Goal: Information Seeking & Learning: Learn about a topic

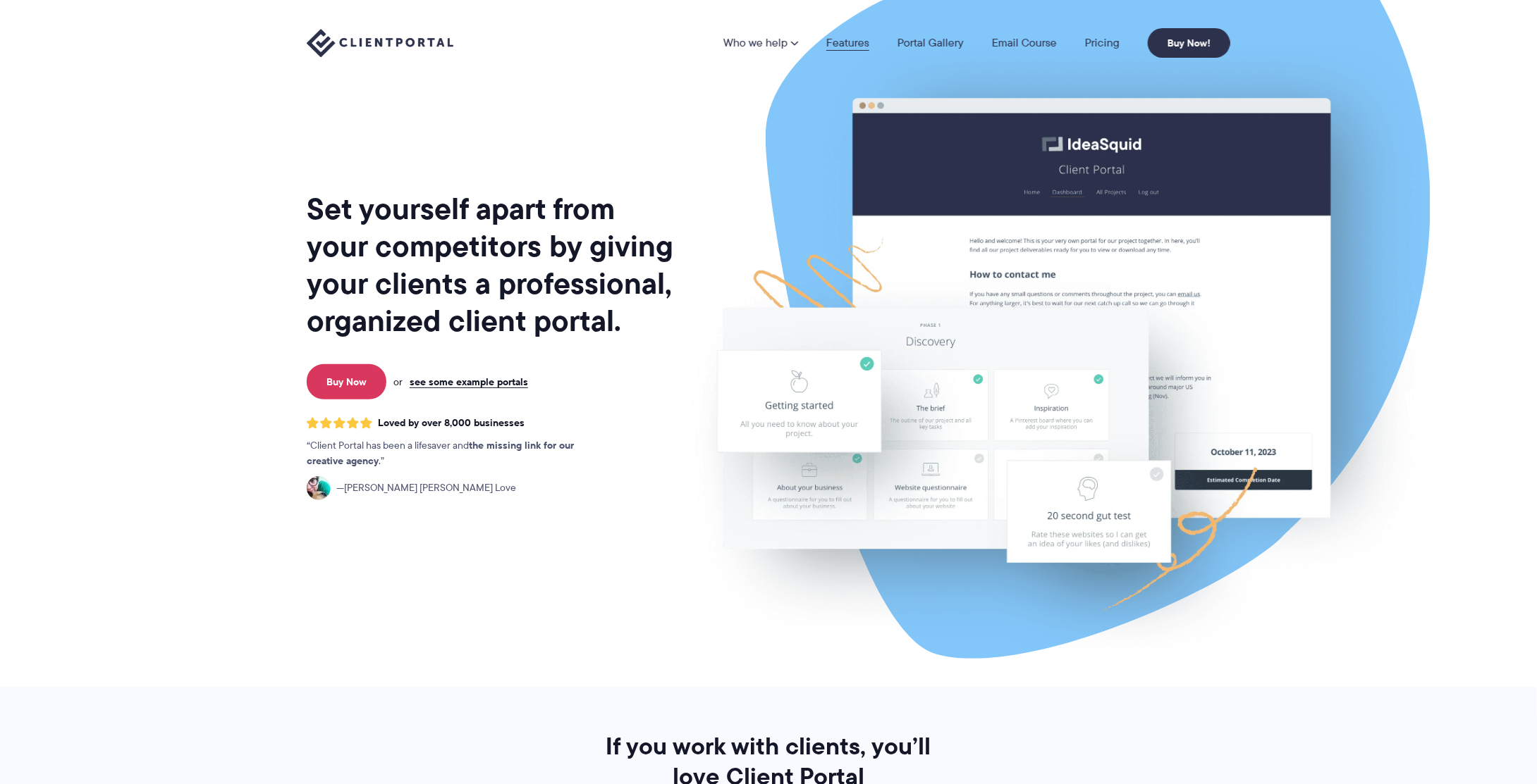
click at [835, 43] on link "Features" at bounding box center [847, 43] width 43 height 11
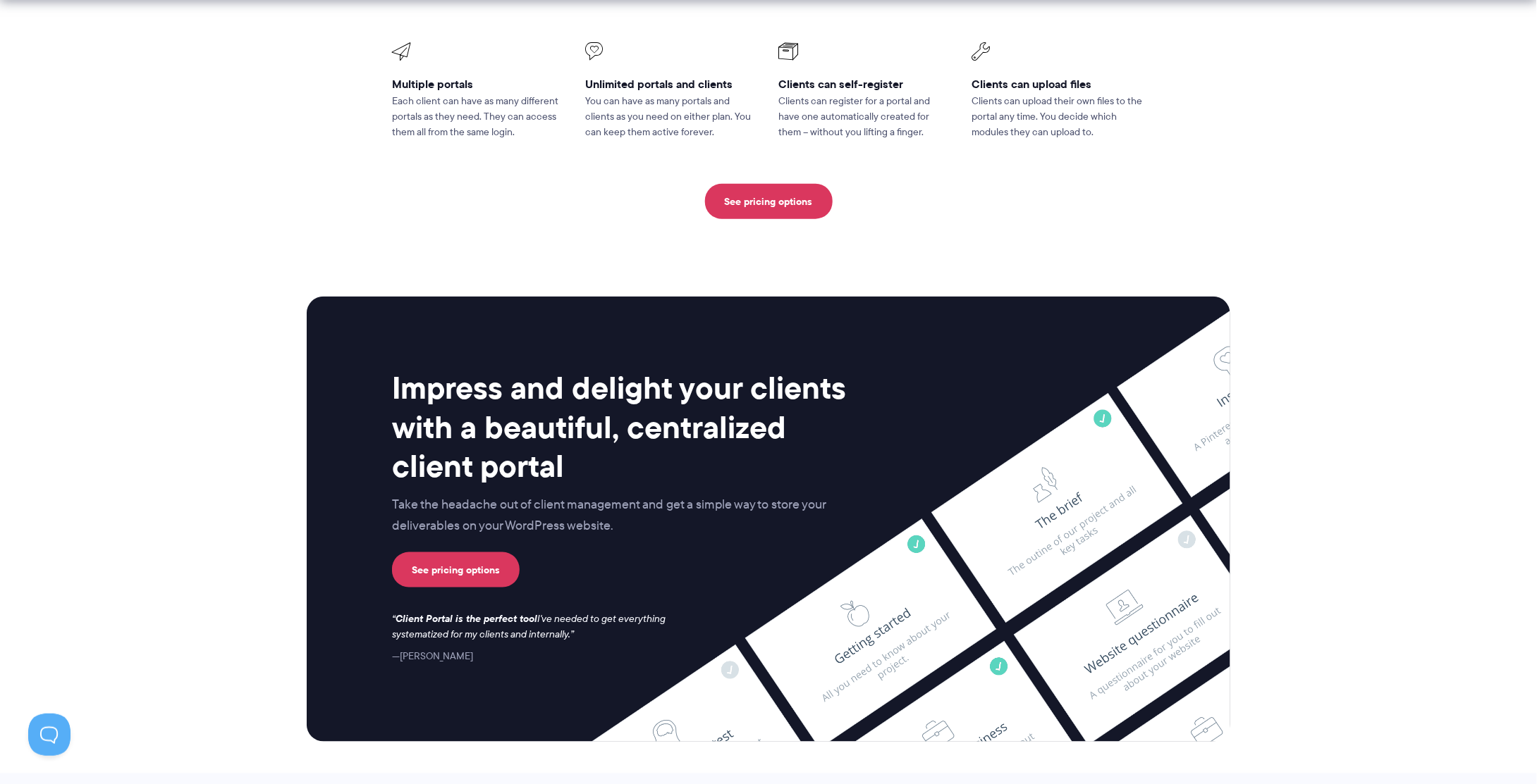
scroll to position [3568, 0]
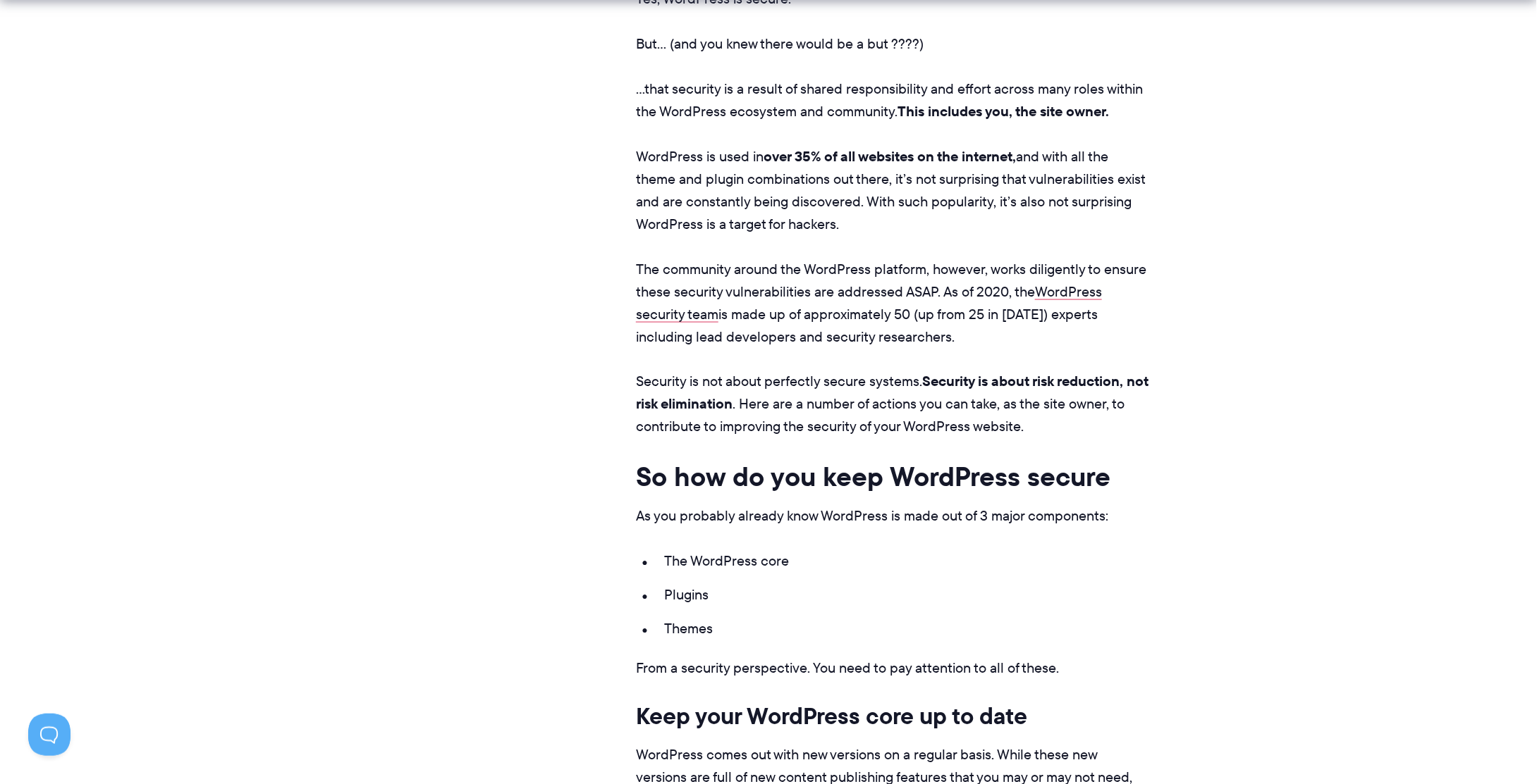
scroll to position [986, 0]
